Goal: Transaction & Acquisition: Obtain resource

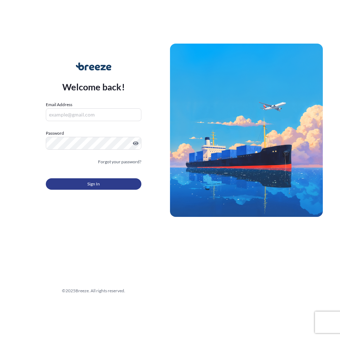
type input "[PERSON_NAME][EMAIL_ADDRESS][DOMAIN_NAME]"
click at [74, 189] on button "Sign In" at bounding box center [94, 184] width 96 height 11
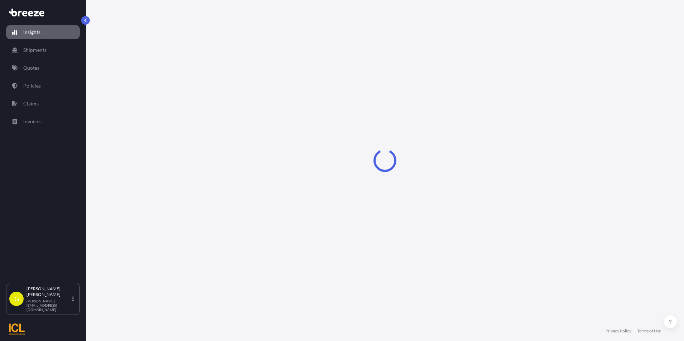
select select "2025"
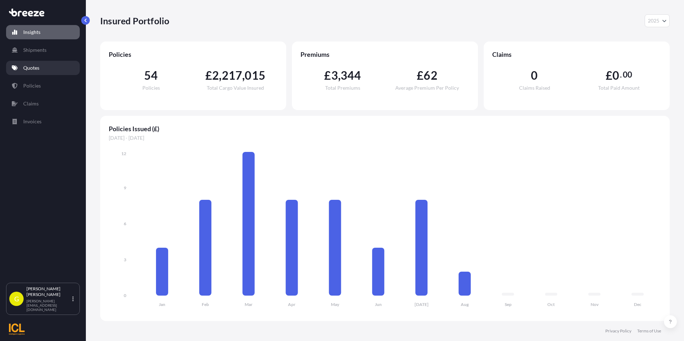
click at [30, 66] on p "Quotes" at bounding box center [31, 67] width 16 height 7
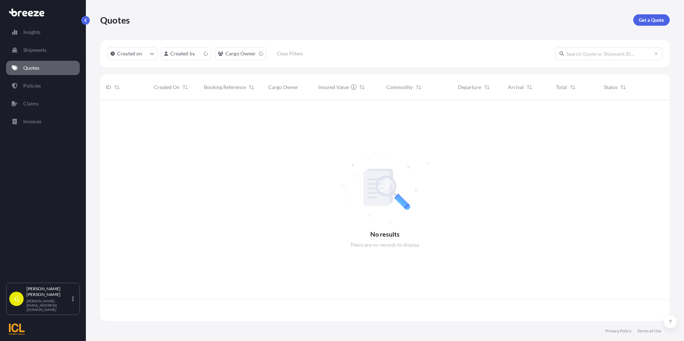
scroll to position [220, 564]
click at [340, 18] on p "Get a Quote" at bounding box center [651, 19] width 25 height 7
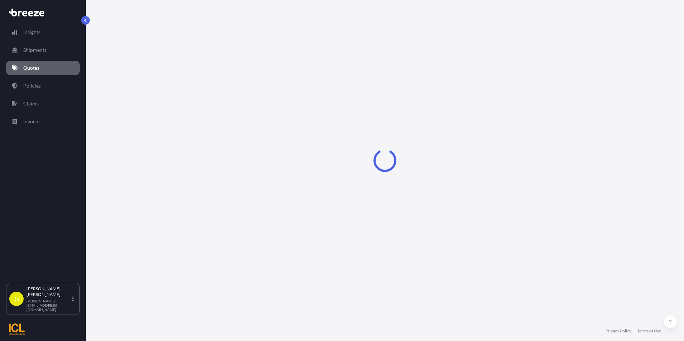
select select "Sea"
select select "1"
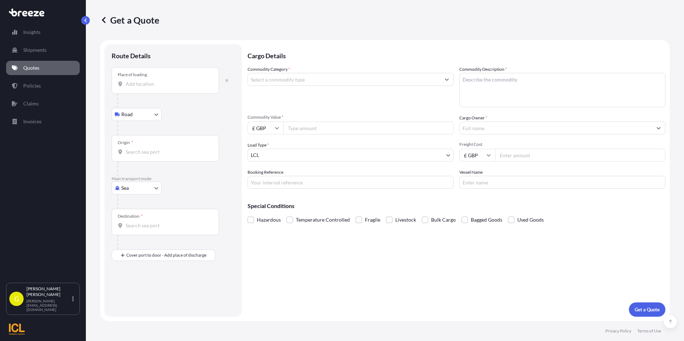
click at [137, 85] on input "Place of loading" at bounding box center [168, 84] width 84 height 7
type input "Cumbernauld, [GEOGRAPHIC_DATA], [GEOGRAPHIC_DATA]"
click at [133, 108] on div at bounding box center [175, 104] width 117 height 14
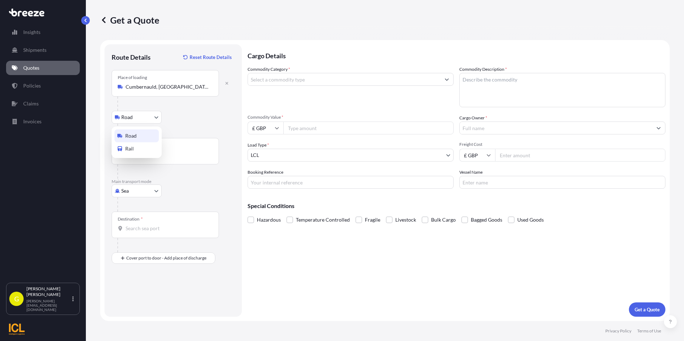
click at [132, 115] on body "5 options available. 0 options available. 5 options available. Insights Shipmen…" at bounding box center [342, 170] width 684 height 341
click at [134, 191] on body "0 options available. 5 options available. Insights Shipments Quotes Policies Cl…" at bounding box center [342, 170] width 684 height 341
click at [124, 222] on div "Air" at bounding box center [137, 222] width 44 height 13
select select "Air"
click at [130, 161] on div "Origin *" at bounding box center [165, 151] width 107 height 26
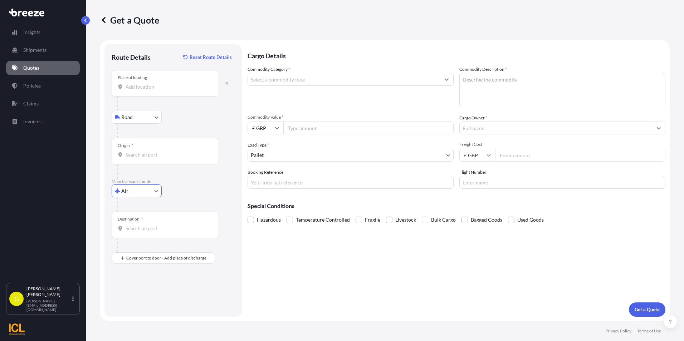
click at [130, 159] on input "Origin *" at bounding box center [168, 154] width 84 height 7
click at [140, 159] on div "Origin *" at bounding box center [165, 151] width 107 height 26
click at [140, 159] on input "Origin * Please select an origin" at bounding box center [168, 154] width 84 height 7
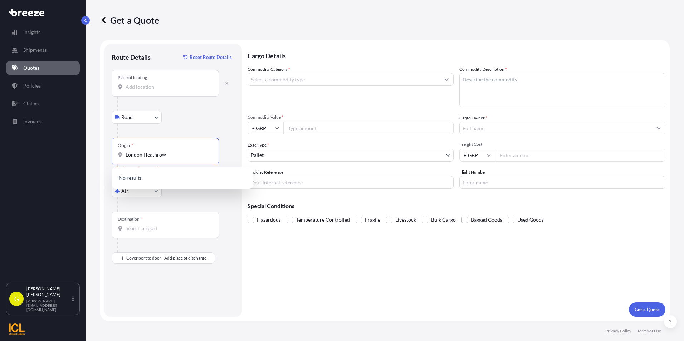
drag, startPoint x: 119, startPoint y: 152, endPoint x: 8, endPoint y: 143, distance: 112.0
click at [8, 143] on div "Insights Shipments Quotes Policies Claims Invoices G [PERSON_NAME] [PERSON_NAME…" at bounding box center [342, 170] width 684 height 341
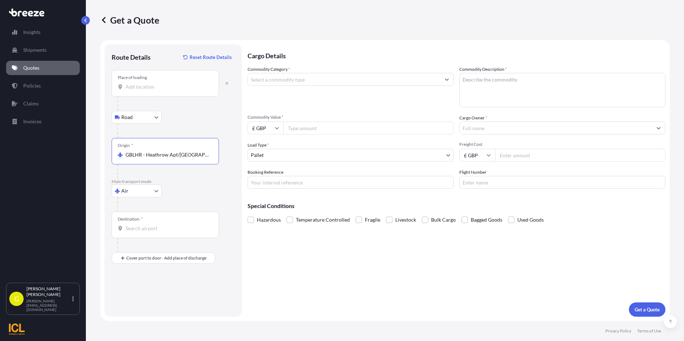
type input "GBLHR - Heathrow Apt/[GEOGRAPHIC_DATA], [GEOGRAPHIC_DATA]"
click at [143, 232] on div "Destination *" at bounding box center [165, 225] width 107 height 26
click at [143, 232] on input "Destination *" at bounding box center [168, 228] width 84 height 7
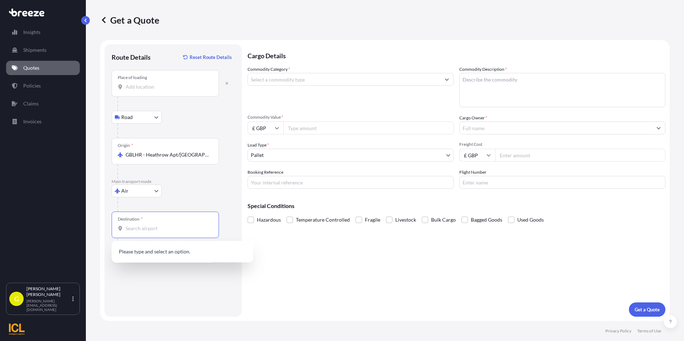
click at [145, 284] on div "Route Details Reset Route Details Place of loading Road Road Rail Origin * GBLH…" at bounding box center [173, 181] width 123 height 258
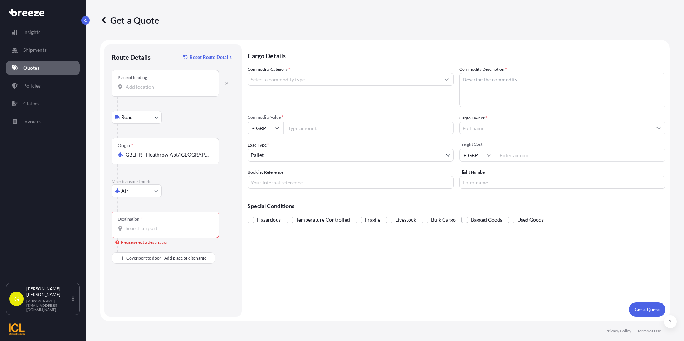
click at [141, 230] on input "Destination * Please select a destination" at bounding box center [168, 228] width 84 height 7
type input "AUDRW - [GEOGRAPHIC_DATA], [GEOGRAPHIC_DATA]"
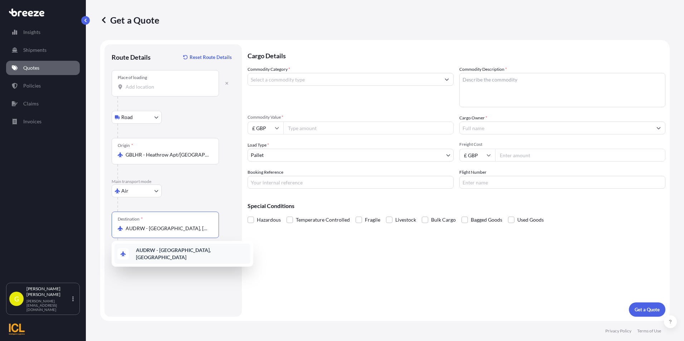
click at [168, 254] on b "AUDRW - [GEOGRAPHIC_DATA], [GEOGRAPHIC_DATA]" at bounding box center [173, 253] width 75 height 13
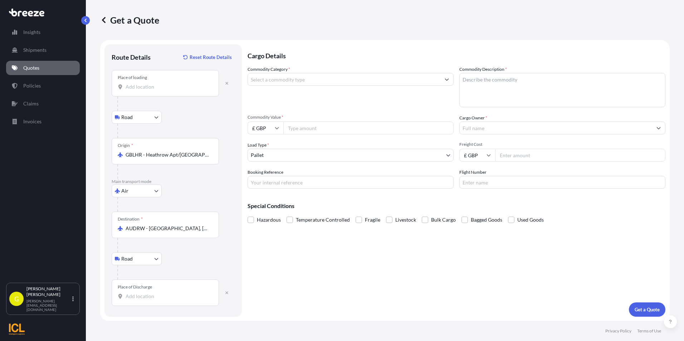
click at [150, 291] on div "Place of Discharge" at bounding box center [165, 293] width 107 height 26
click at [150, 293] on input "Place of Discharge" at bounding box center [168, 296] width 84 height 7
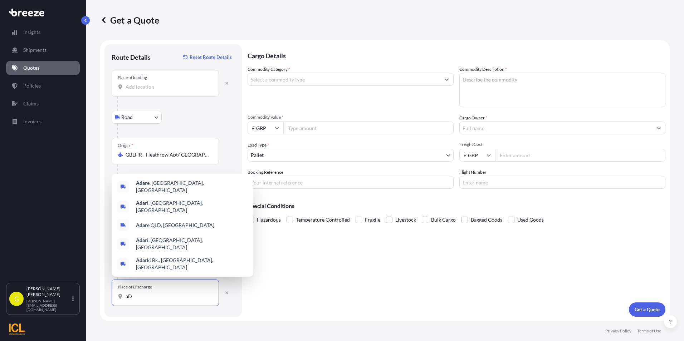
type input "a"
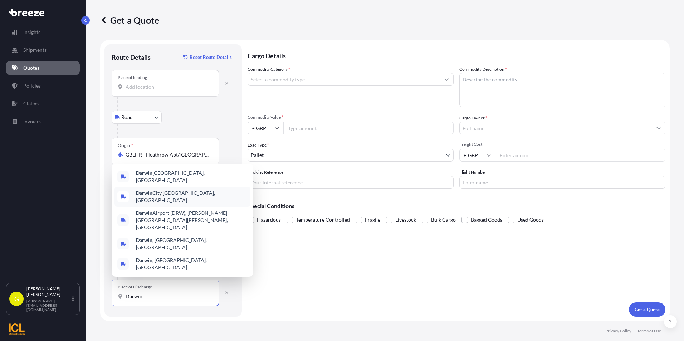
click at [169, 204] on span "[GEOGRAPHIC_DATA] [GEOGRAPHIC_DATA], [GEOGRAPHIC_DATA]" at bounding box center [192, 197] width 112 height 14
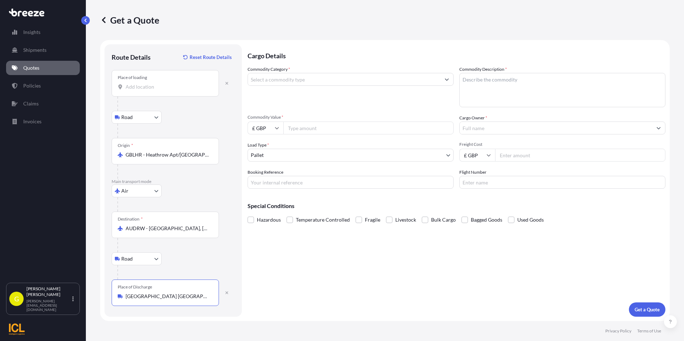
type input "[GEOGRAPHIC_DATA] [GEOGRAPHIC_DATA], [GEOGRAPHIC_DATA]"
click at [291, 82] on input "Commodity Category *" at bounding box center [344, 79] width 193 height 13
click at [292, 80] on input "Commodity Category *" at bounding box center [344, 79] width 193 height 13
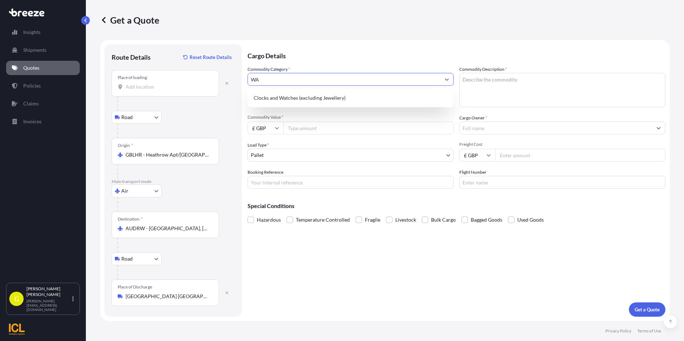
type input "W"
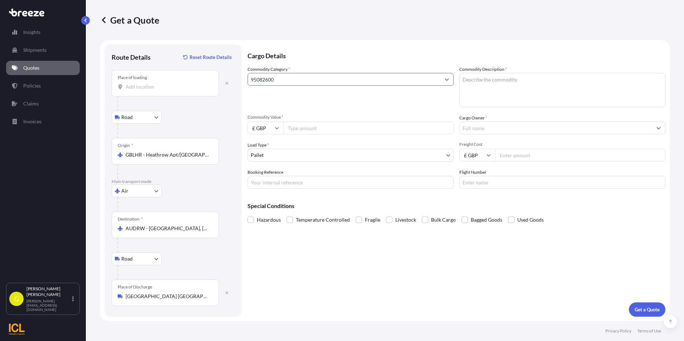
type input "95082600"
click at [340, 84] on textarea "Commodity Description *" at bounding box center [562, 90] width 206 height 34
click at [340, 88] on textarea "Commodity Description *" at bounding box center [562, 90] width 206 height 34
paste textarea "Water park amusements"
type textarea "Water park amusements"
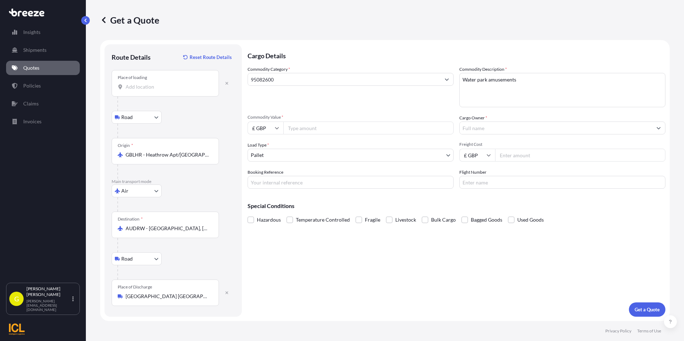
click at [306, 130] on input "Commodity Value *" at bounding box center [368, 128] width 170 height 13
type input "16000.00"
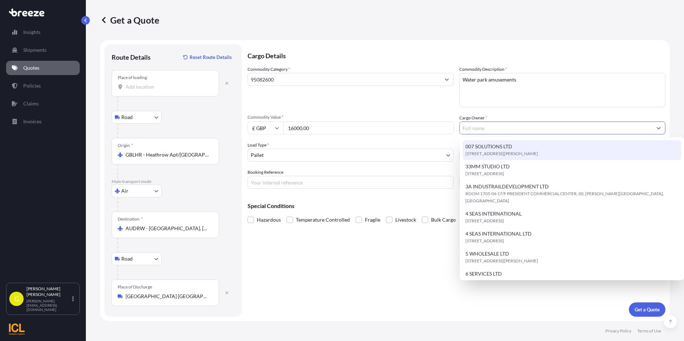
click at [340, 128] on input "Cargo Owner *" at bounding box center [556, 128] width 193 height 13
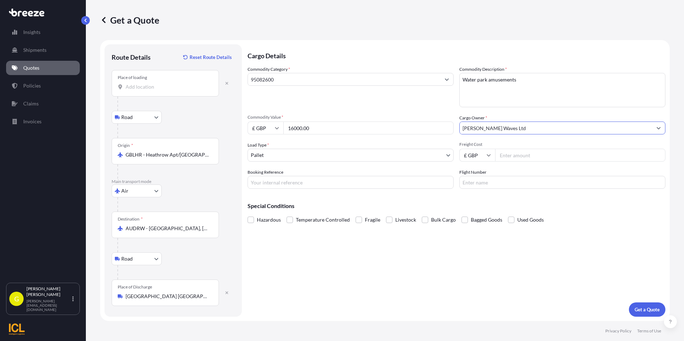
type input "[PERSON_NAME] Waves Ltd"
click at [340, 147] on div "Freight Cost £ GBP" at bounding box center [562, 152] width 206 height 20
drag, startPoint x: 523, startPoint y: 148, endPoint x: 518, endPoint y: 157, distance: 10.1
click at [340, 154] on div "Freight Cost £ GBP" at bounding box center [562, 152] width 206 height 20
click at [340, 157] on input "Freight Cost" at bounding box center [580, 155] width 170 height 13
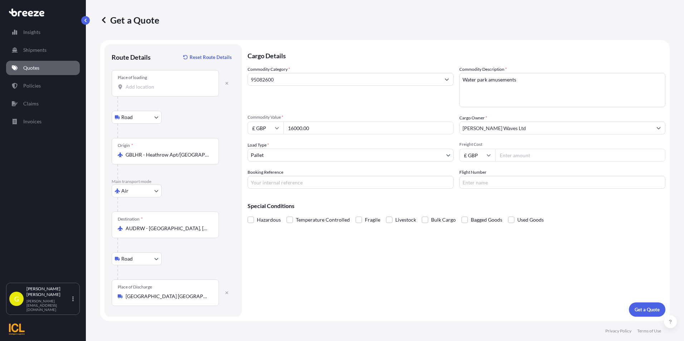
click at [340, 157] on input "Freight Cost" at bounding box center [580, 155] width 170 height 13
type input "1797.21"
type input "tba"
drag, startPoint x: 279, startPoint y: 187, endPoint x: 131, endPoint y: 180, distance: 147.6
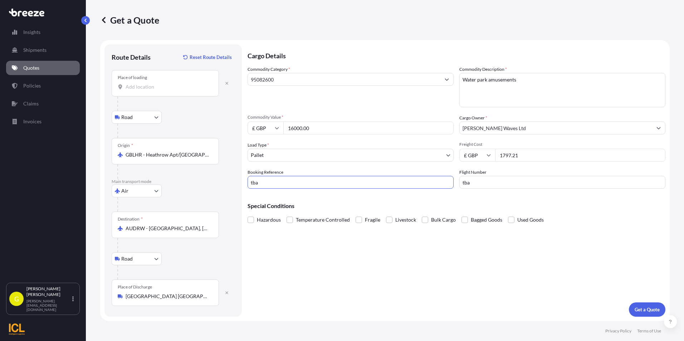
click at [132, 185] on form "Route Details Reset Route Details Place of loading Road Road Rail Origin * GBLH…" at bounding box center [385, 180] width 570 height 281
type input "TBA"
click at [340, 309] on p "Get a Quote" at bounding box center [647, 309] width 25 height 7
click at [159, 82] on div "Place of loading" at bounding box center [165, 83] width 107 height 26
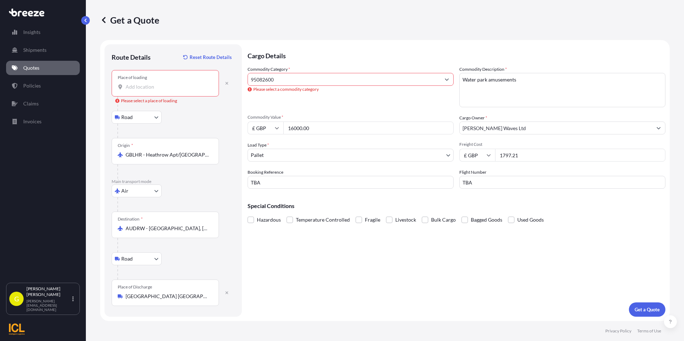
click at [159, 83] on input "Place of loading Please select a place of loading" at bounding box center [168, 86] width 84 height 7
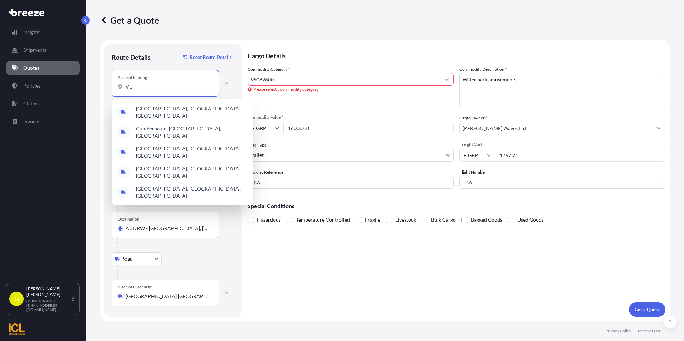
type input "V"
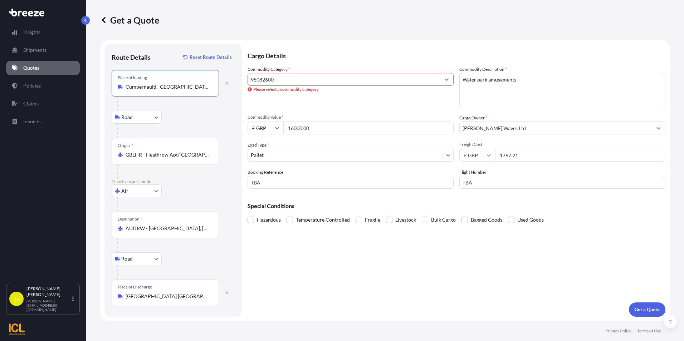
type input "Cumbernauld, [GEOGRAPHIC_DATA], [GEOGRAPHIC_DATA]"
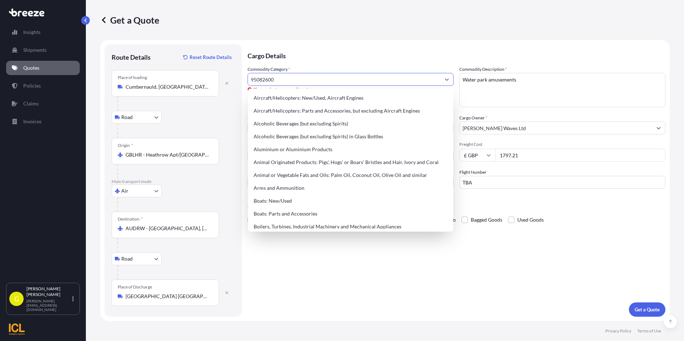
drag, startPoint x: 290, startPoint y: 83, endPoint x: 197, endPoint y: 87, distance: 93.5
click at [197, 88] on form "Route Details Reset Route Details Place of loading [GEOGRAPHIC_DATA], [GEOGRAPH…" at bounding box center [385, 180] width 570 height 281
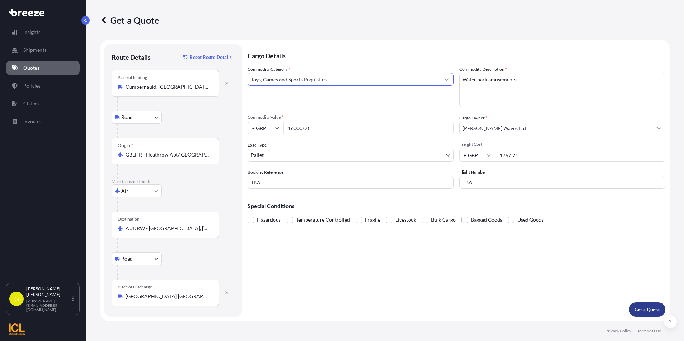
type input "Toys, Games and Sports Requisites"
click at [340, 309] on p "Get a Quote" at bounding box center [647, 309] width 25 height 7
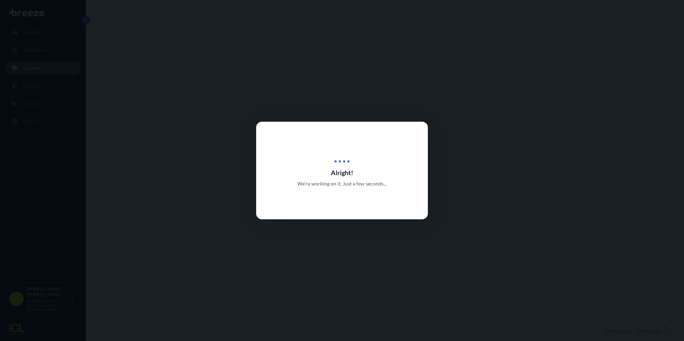
select select "Road"
select select "Air"
select select "Road"
select select "1"
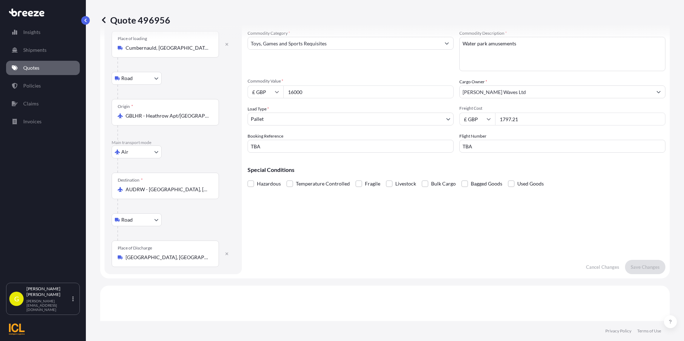
scroll to position [286, 0]
